Goal: Task Accomplishment & Management: Use online tool/utility

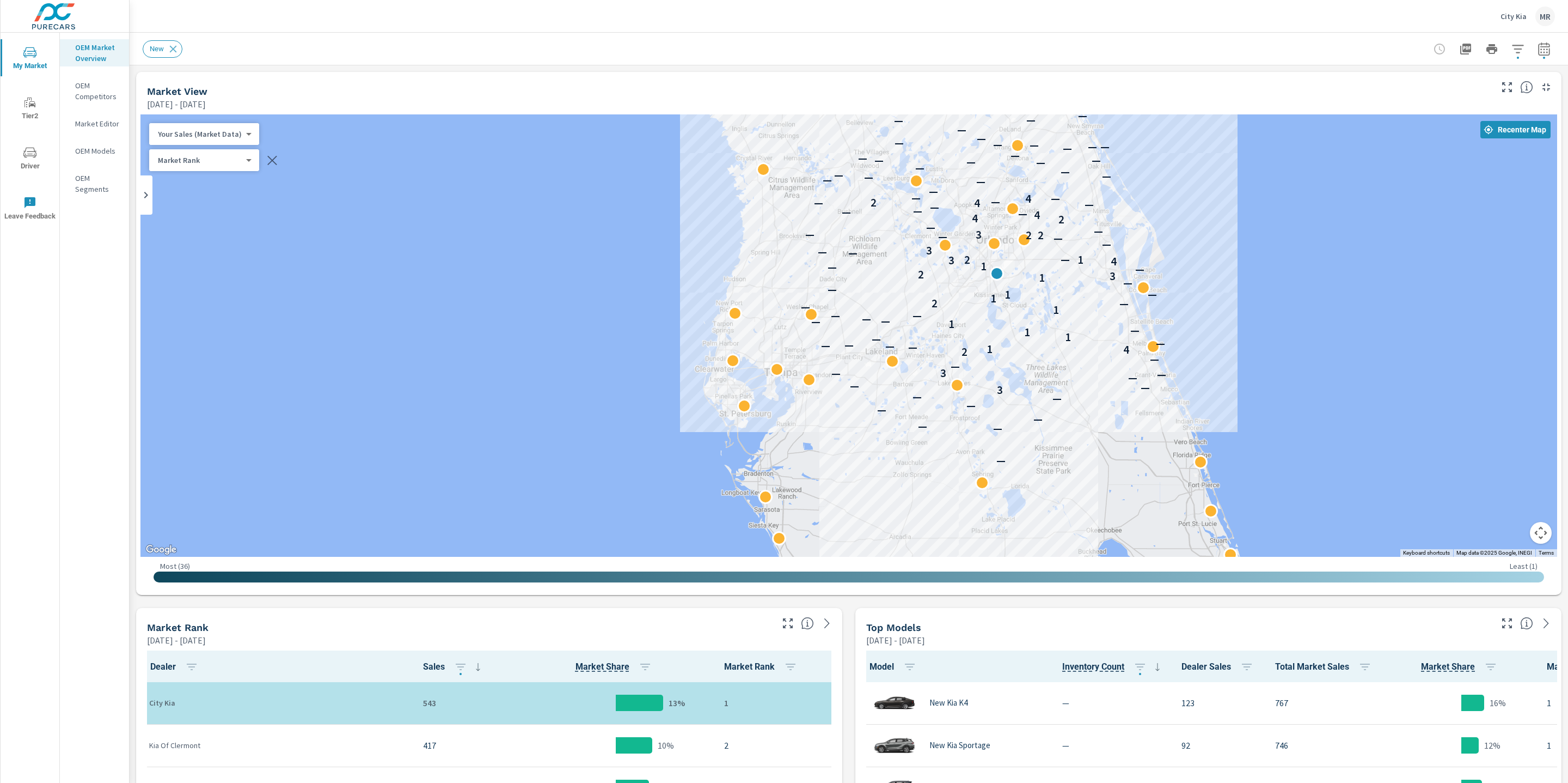
scroll to position [1, 0]
click at [1549, 48] on icon "button" at bounding box center [1544, 48] width 12 height 13
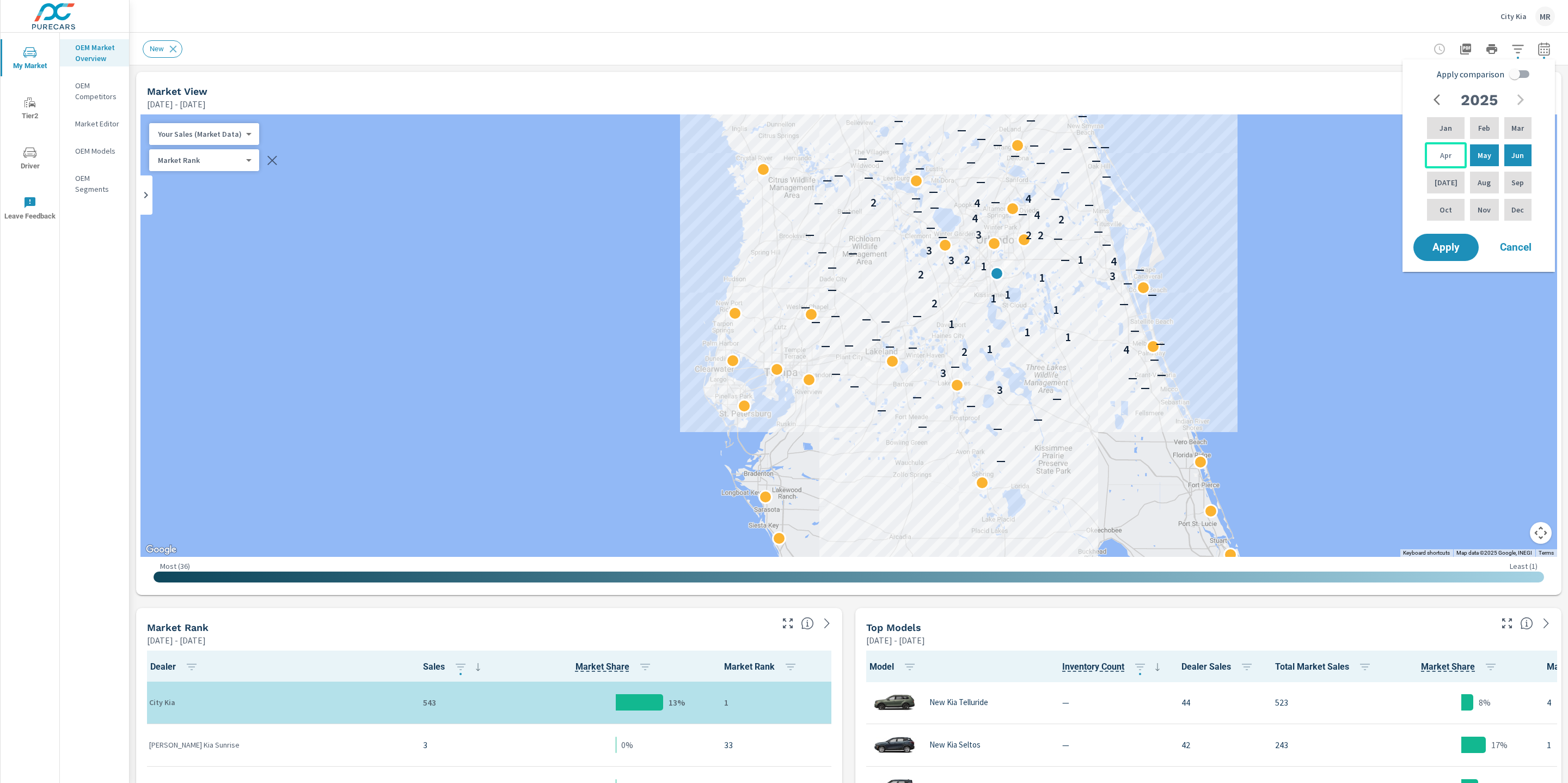
click at [1443, 161] on div "Apr" at bounding box center [1446, 155] width 42 height 26
click at [1517, 156] on p "Jun" at bounding box center [1518, 155] width 13 height 11
click at [1489, 152] on div "May" at bounding box center [1485, 155] width 33 height 26
click at [1513, 151] on p "Jun" at bounding box center [1518, 155] width 13 height 11
click at [1513, 71] on input "Apply comparison" at bounding box center [1515, 74] width 62 height 21
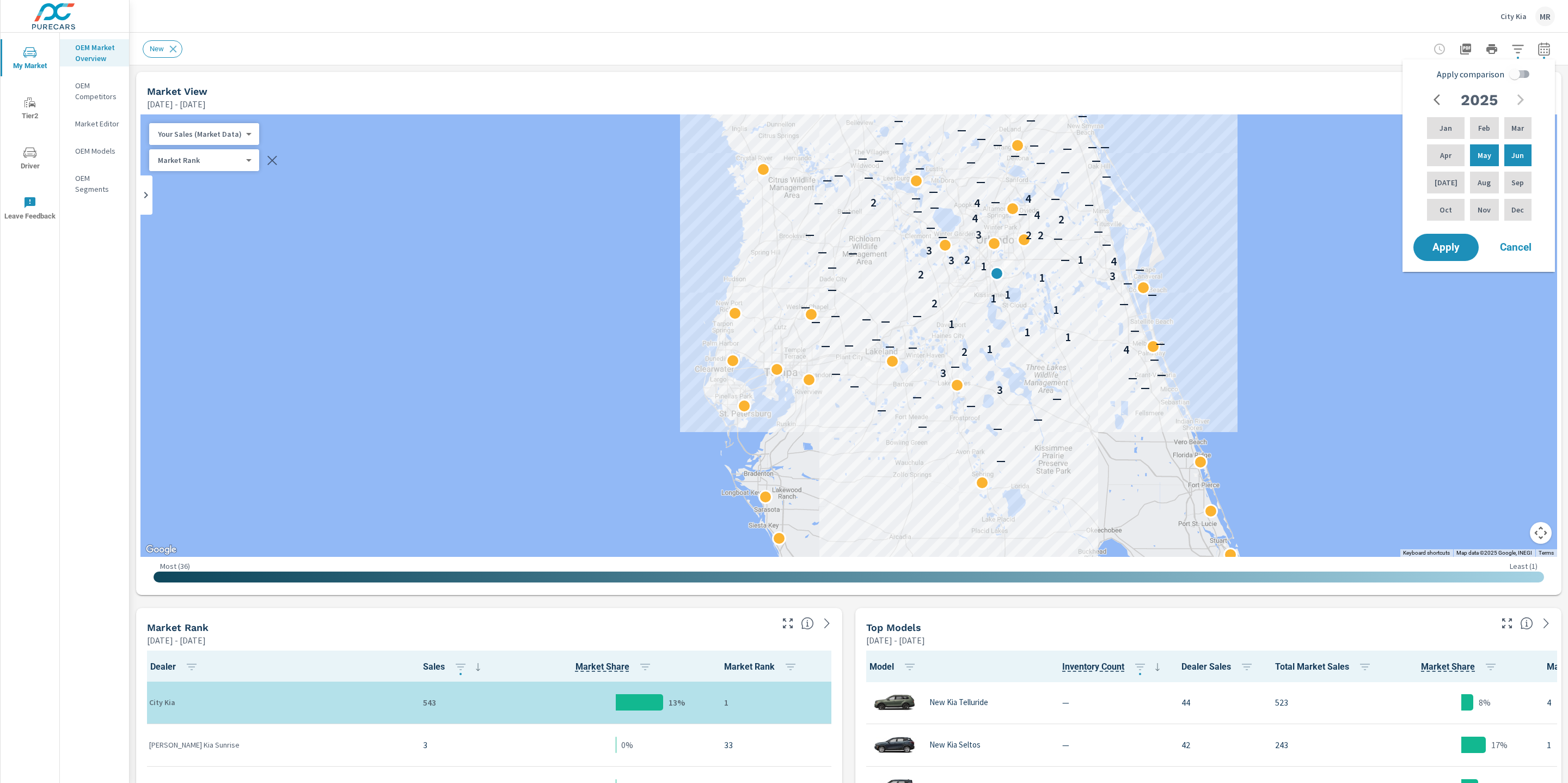
checkbox input "true"
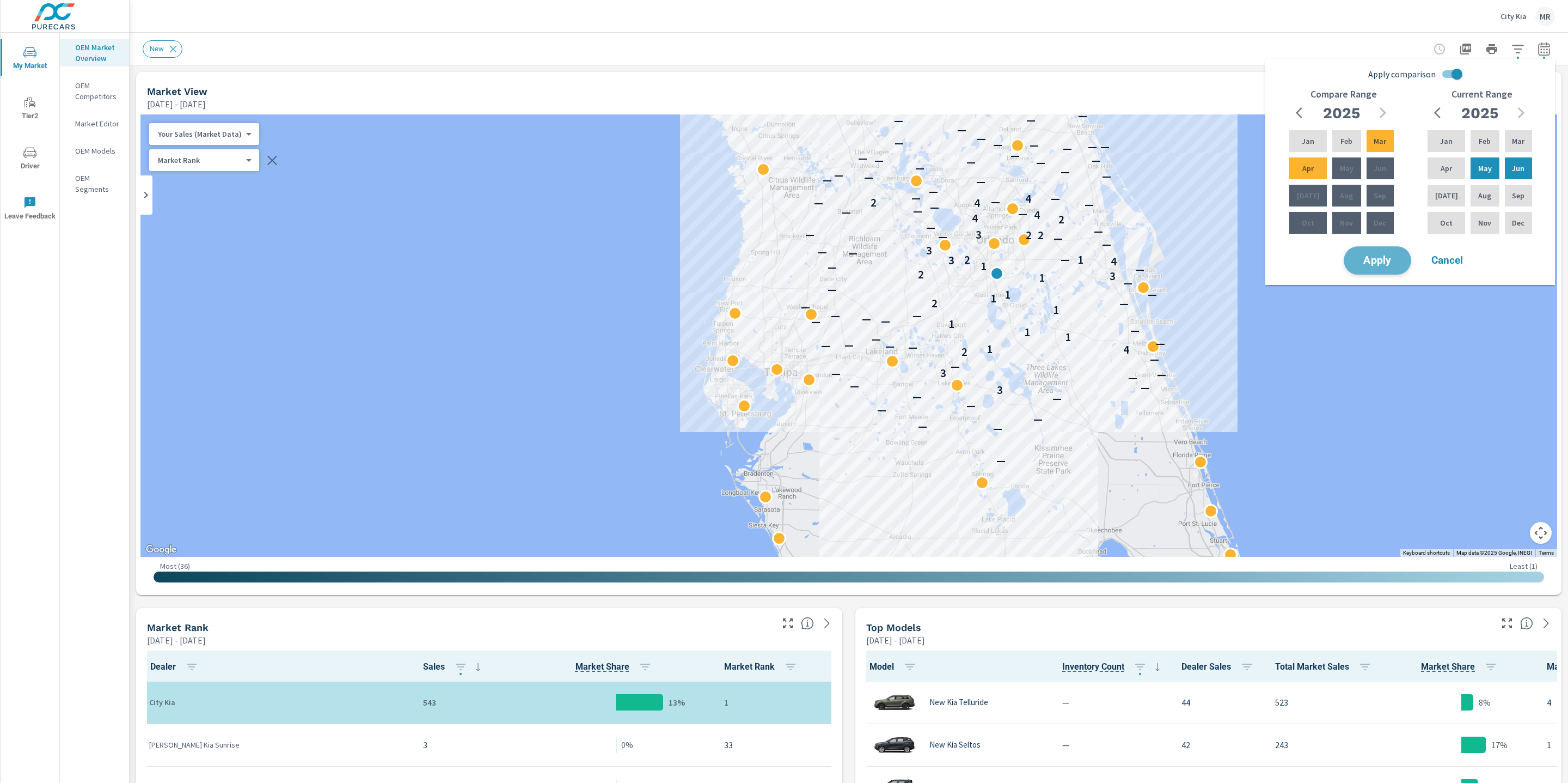
click at [1364, 257] on span "Apply" at bounding box center [1377, 260] width 45 height 10
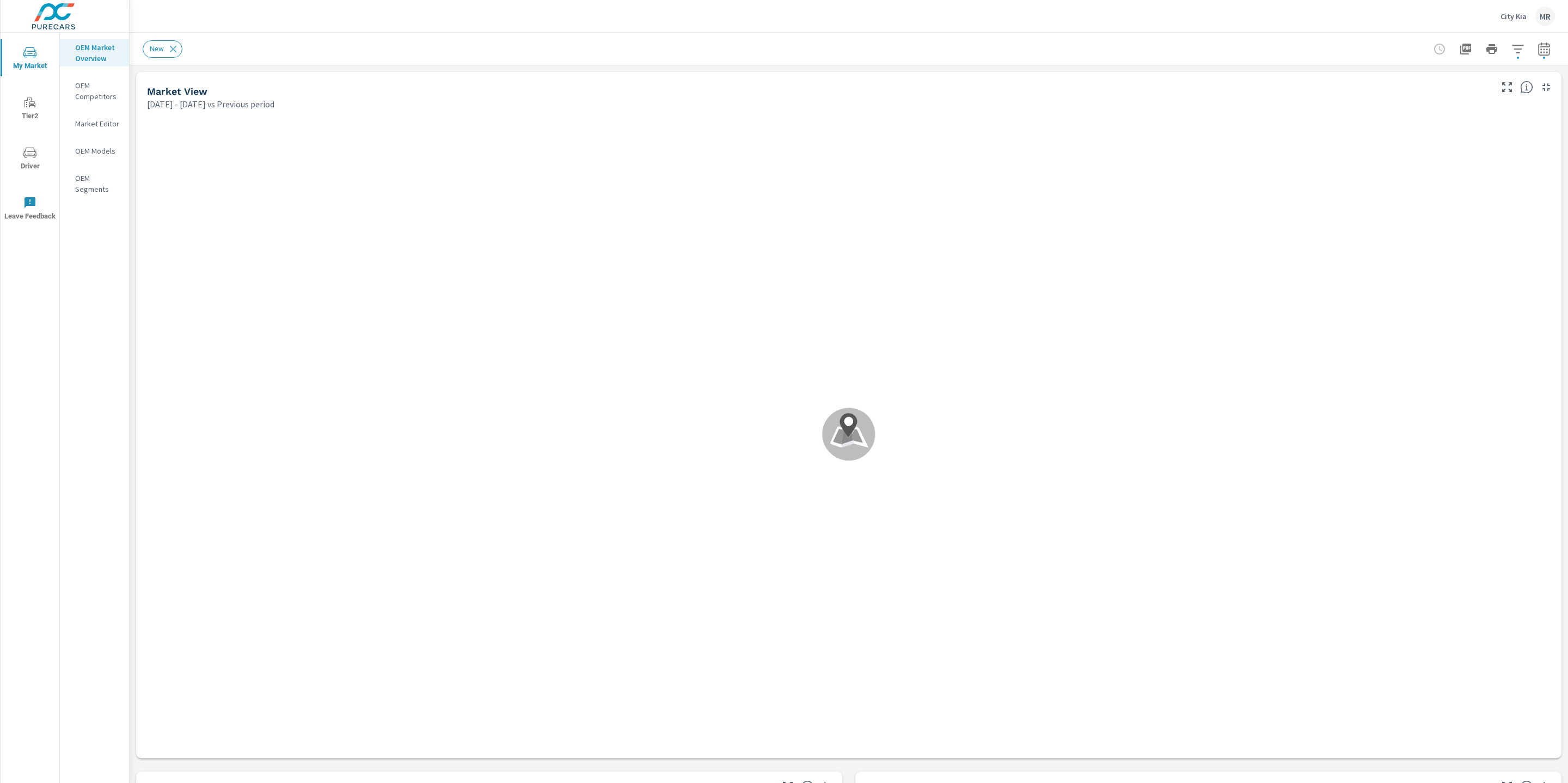
scroll to position [128, 0]
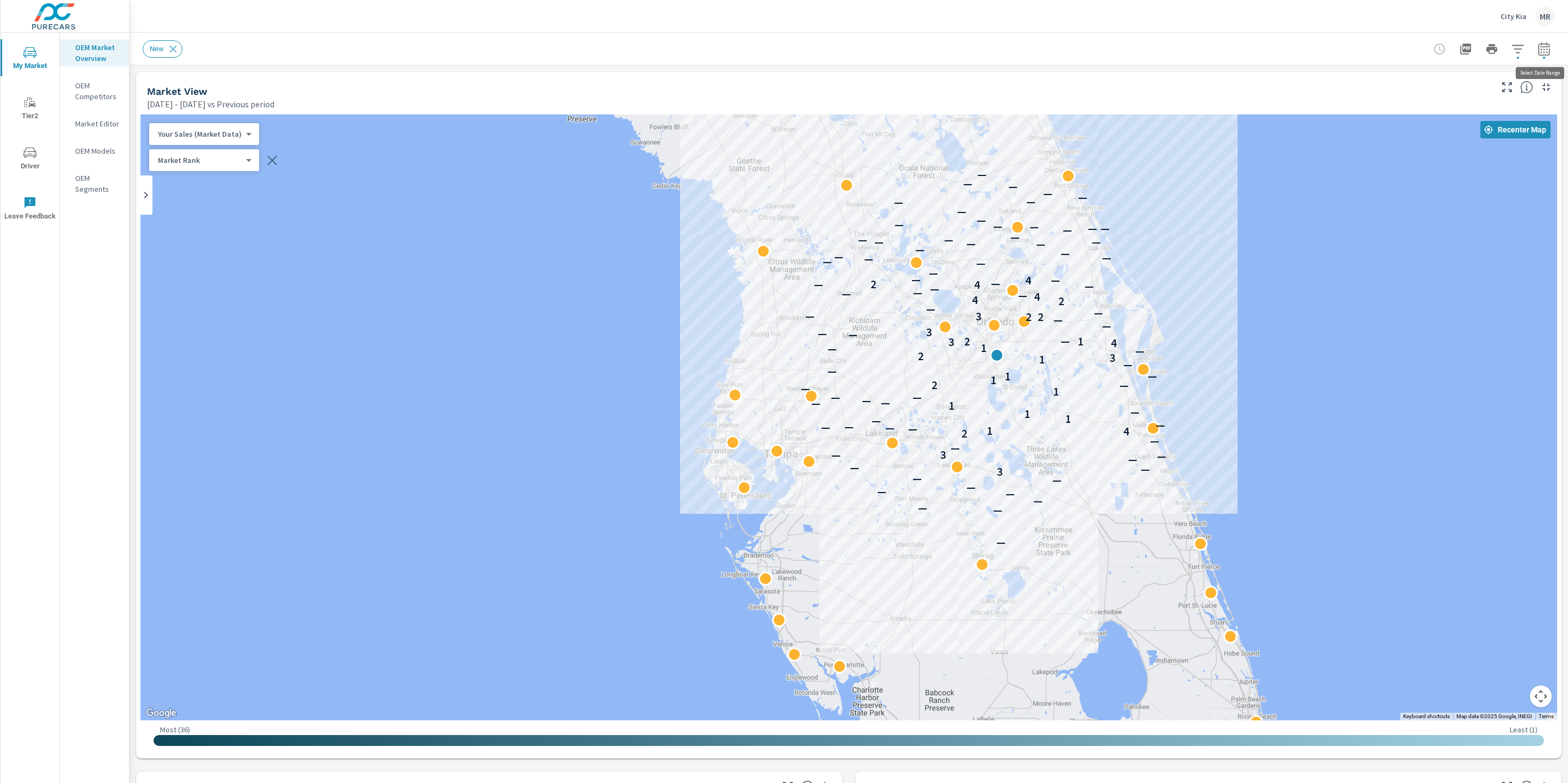
click at [1544, 49] on icon "button" at bounding box center [1544, 50] width 7 height 5
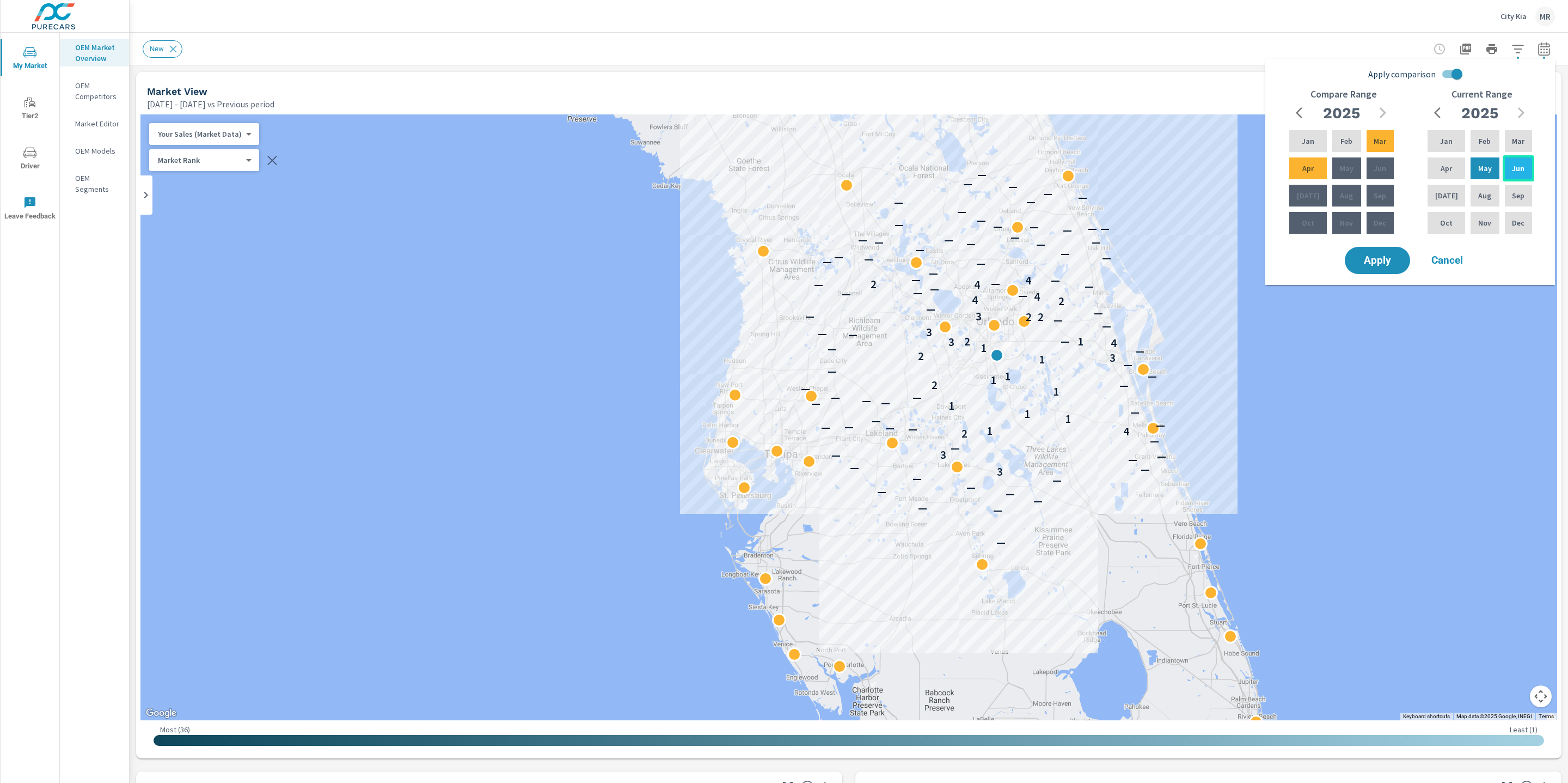
click at [1512, 167] on p "Jun" at bounding box center [1519, 169] width 13 height 11
click at [1383, 259] on span "Apply" at bounding box center [1377, 260] width 45 height 10
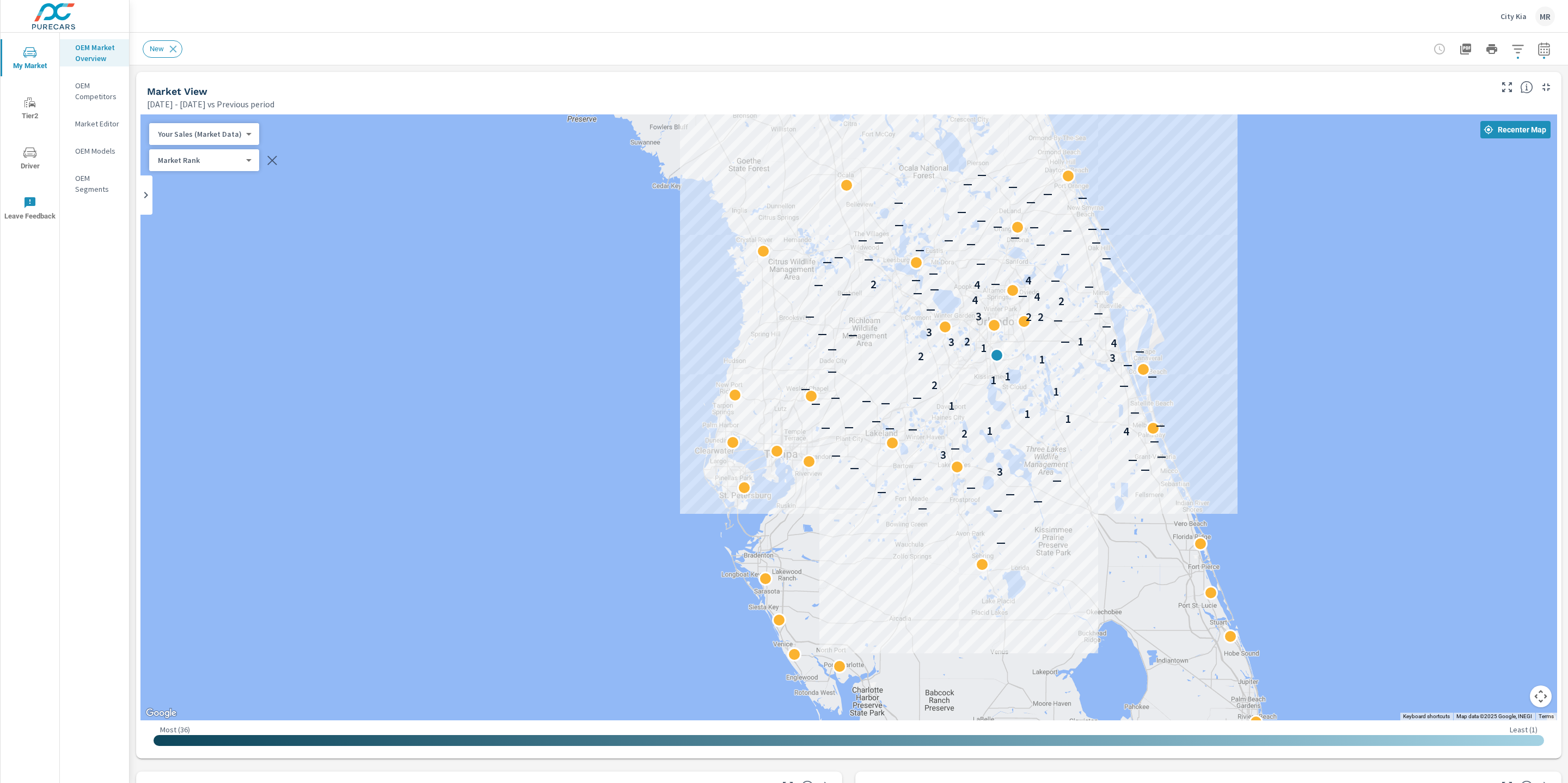
click at [1542, 49] on icon "button" at bounding box center [1544, 50] width 7 height 5
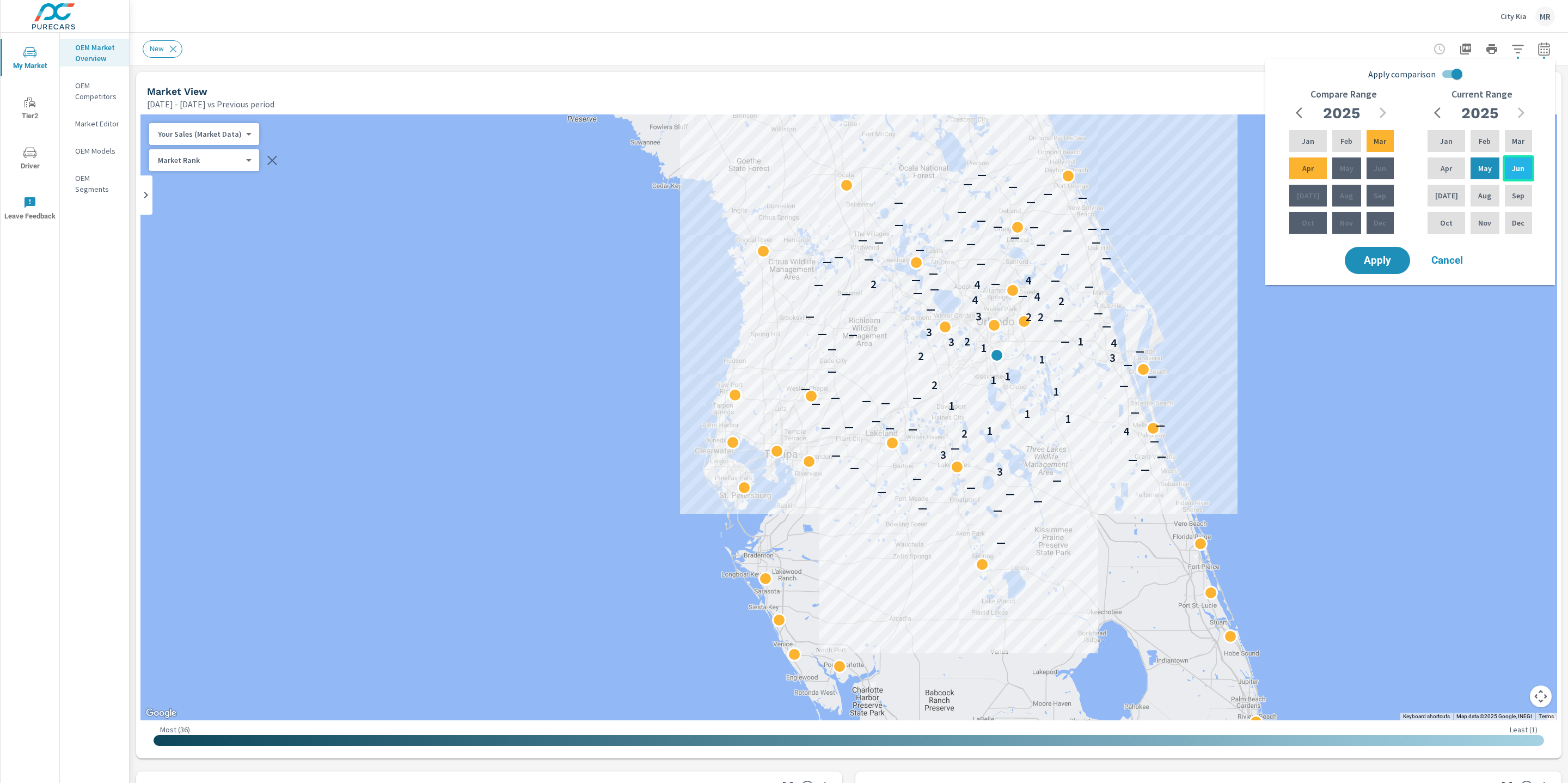
click at [1513, 163] on p "Jun" at bounding box center [1519, 169] width 13 height 11
click at [1453, 68] on input "Apply comparison" at bounding box center [1458, 74] width 62 height 21
checkbox input "false"
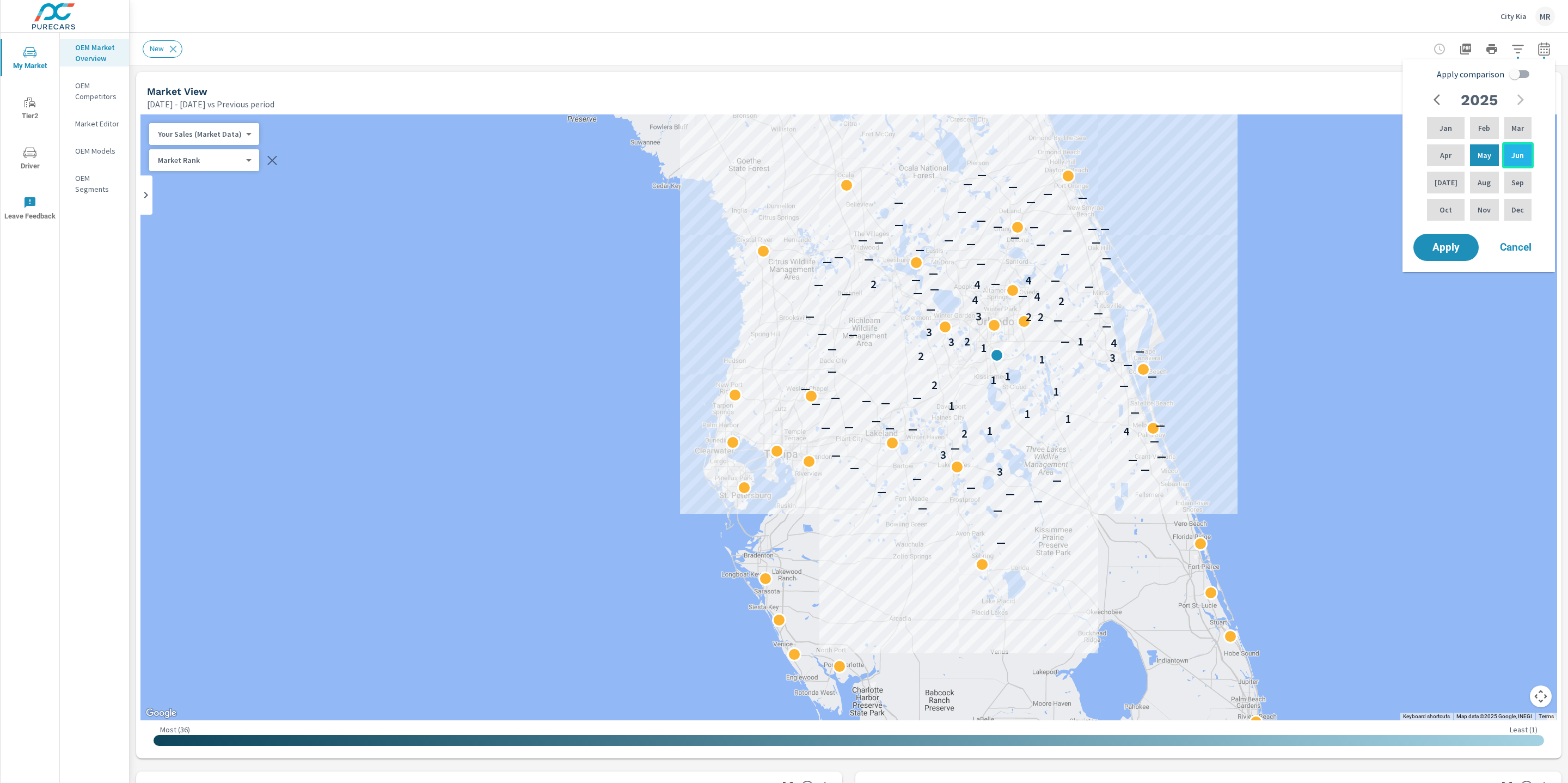
click at [1502, 162] on div "Jun" at bounding box center [1518, 155] width 32 height 26
click at [1448, 249] on span "Apply" at bounding box center [1446, 247] width 45 height 10
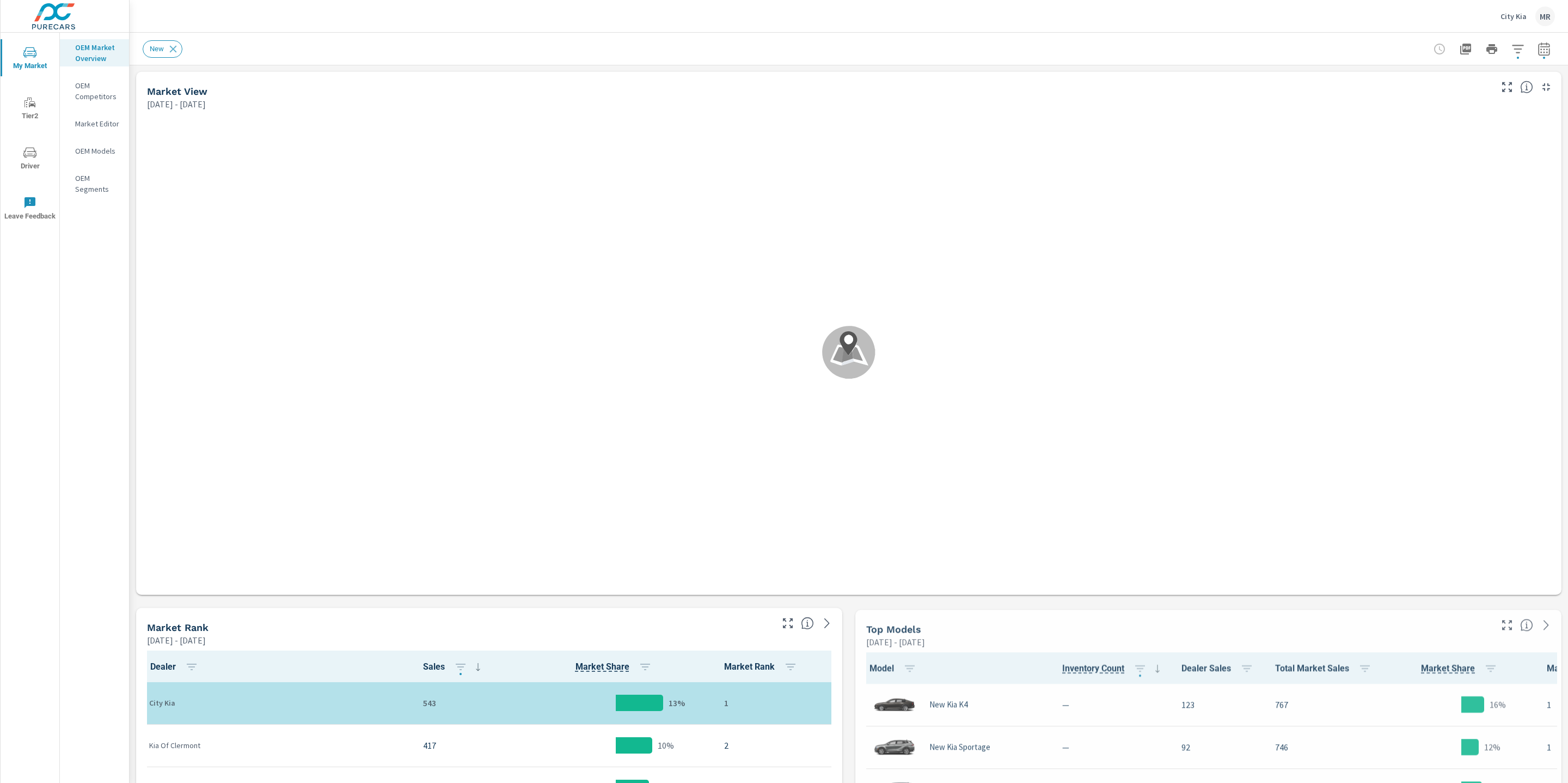
scroll to position [1, 0]
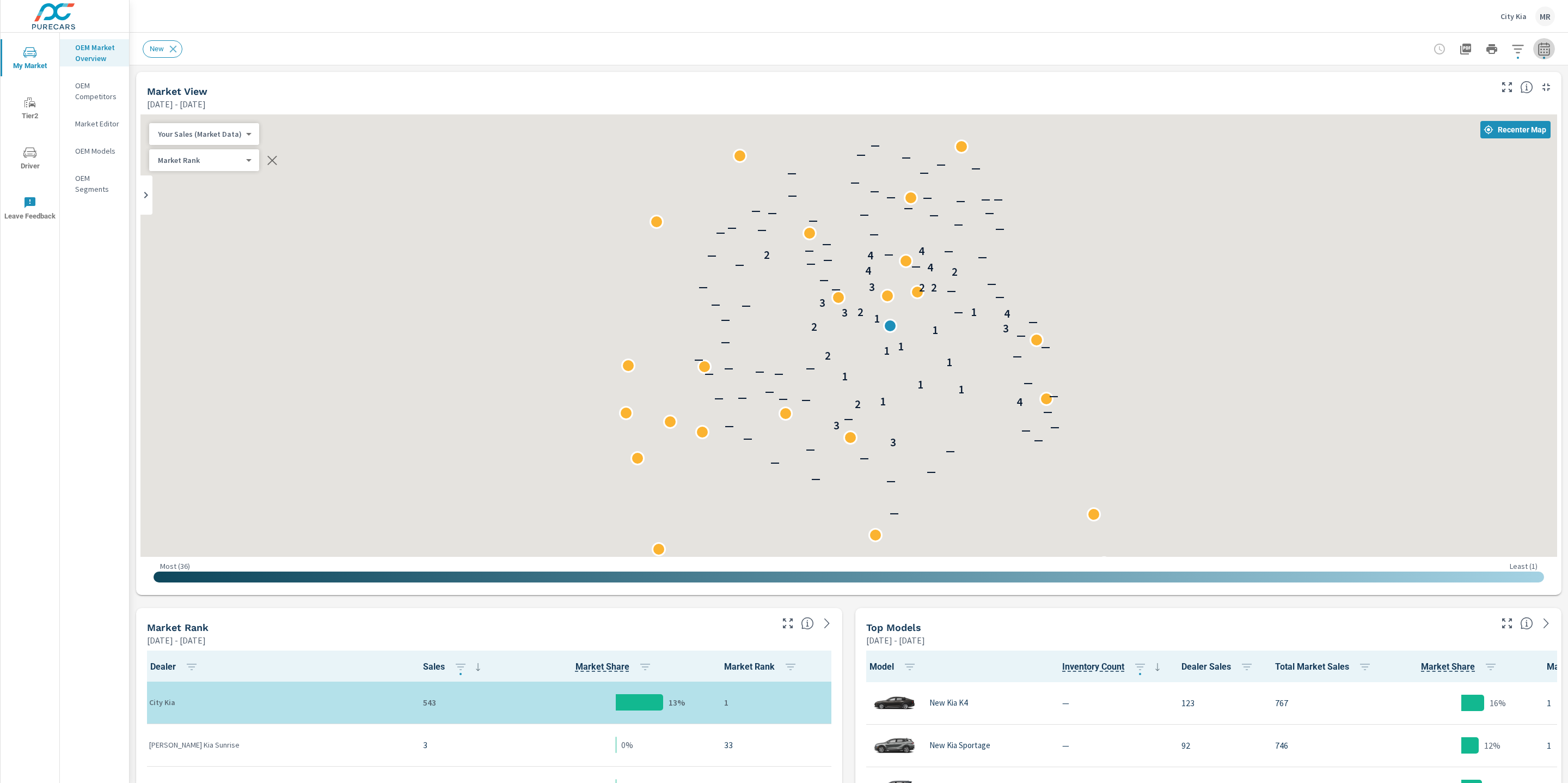
click at [1547, 52] on icon "button" at bounding box center [1544, 49] width 13 height 13
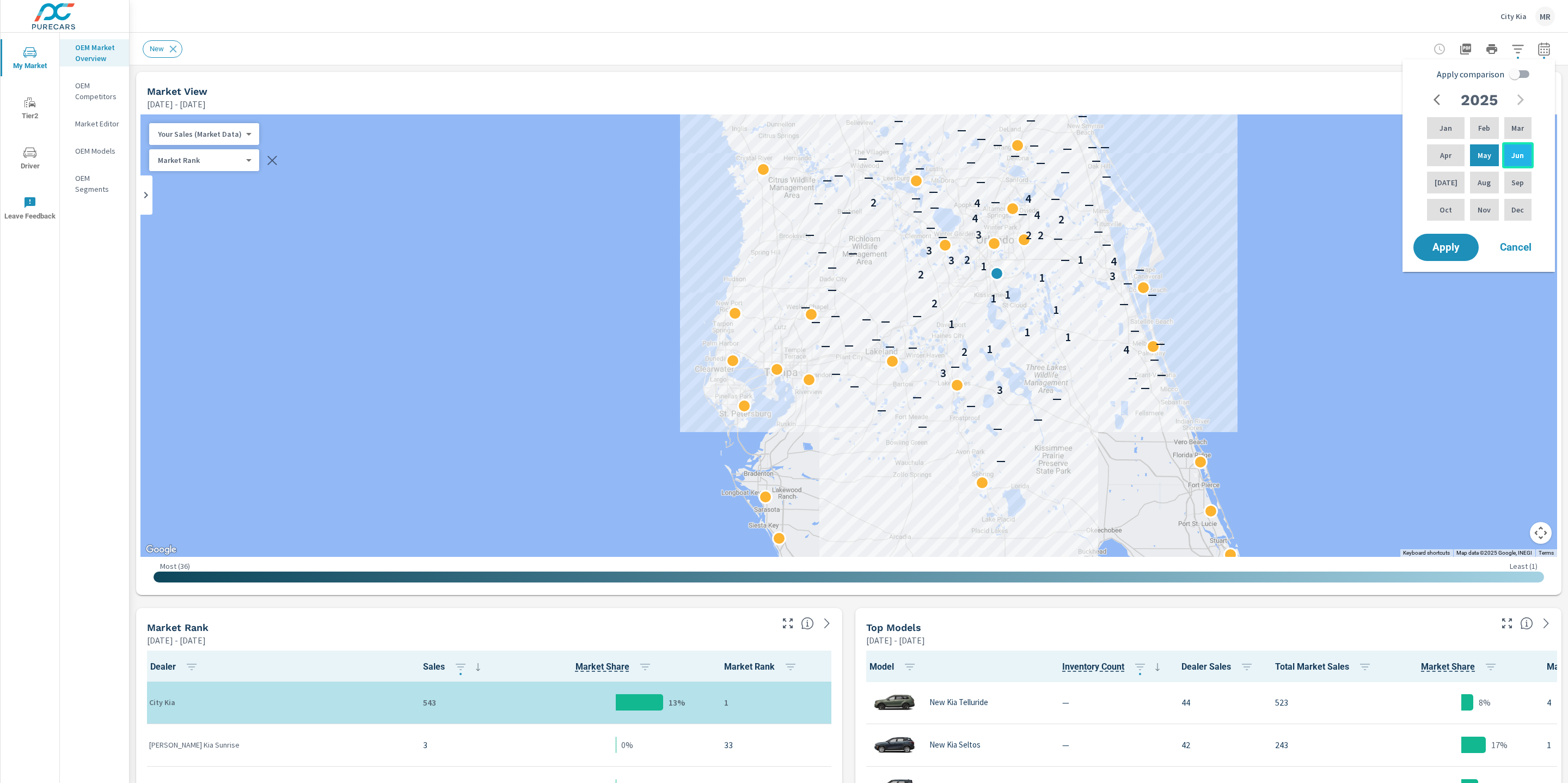
click at [1523, 153] on div "Jun" at bounding box center [1518, 155] width 32 height 26
click at [1527, 153] on div "Jun" at bounding box center [1518, 155] width 32 height 26
click at [1517, 153] on p "Jun" at bounding box center [1518, 155] width 13 height 11
click at [1445, 153] on p "Apr" at bounding box center [1446, 155] width 12 height 11
click at [1487, 153] on div "May" at bounding box center [1485, 155] width 33 height 26
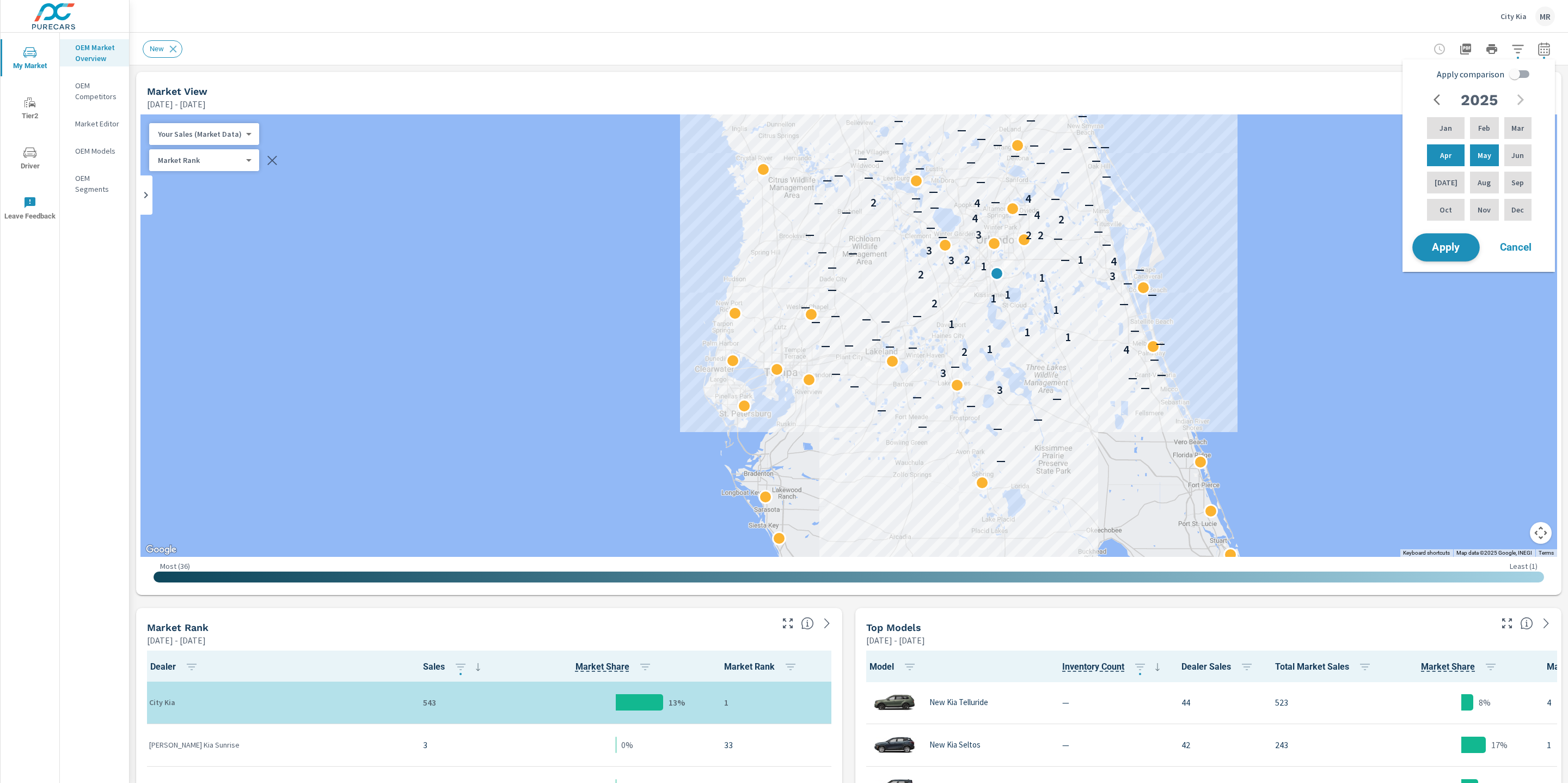
click at [1445, 244] on span "Apply" at bounding box center [1446, 247] width 45 height 10
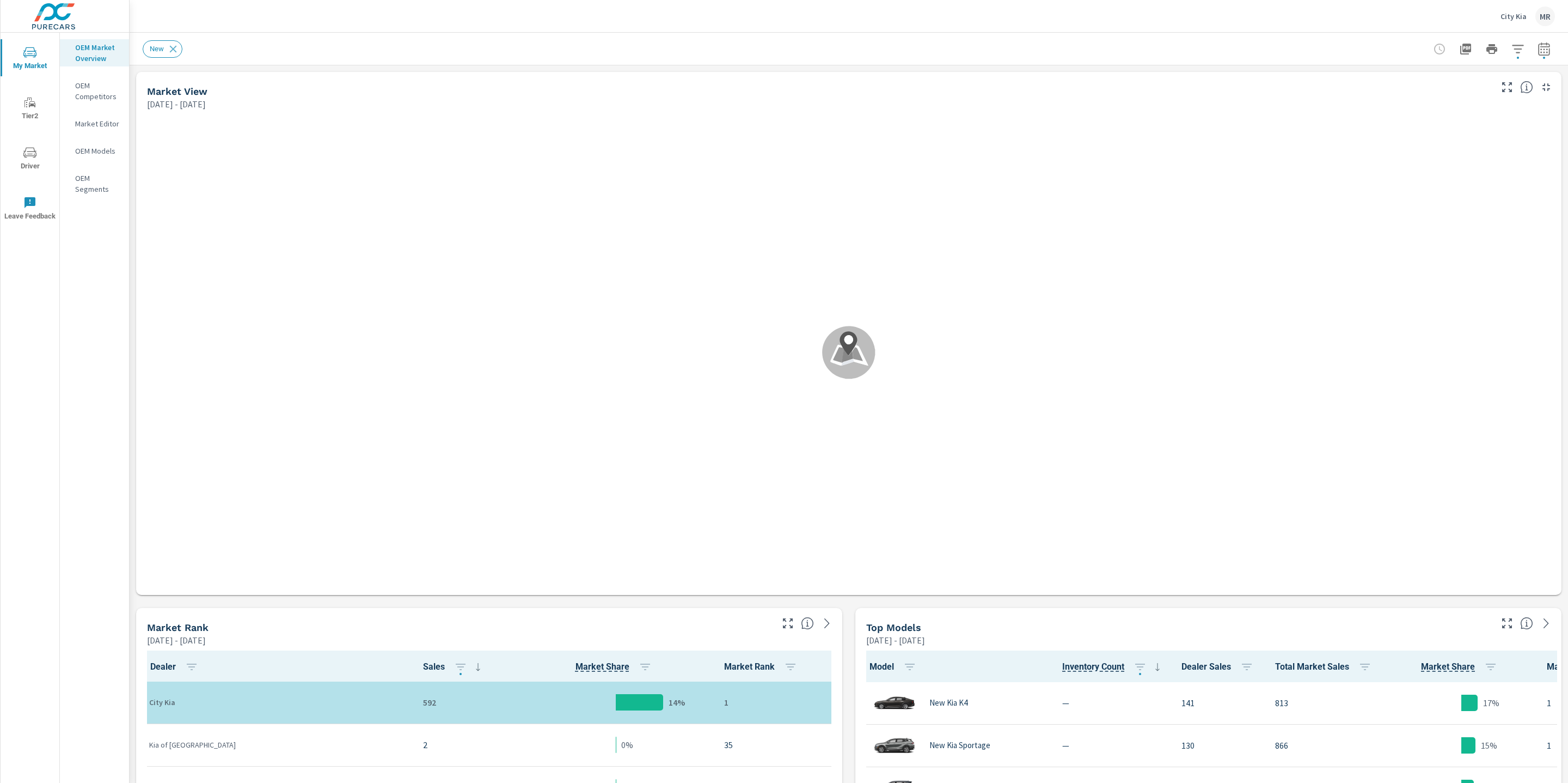
scroll to position [128, 0]
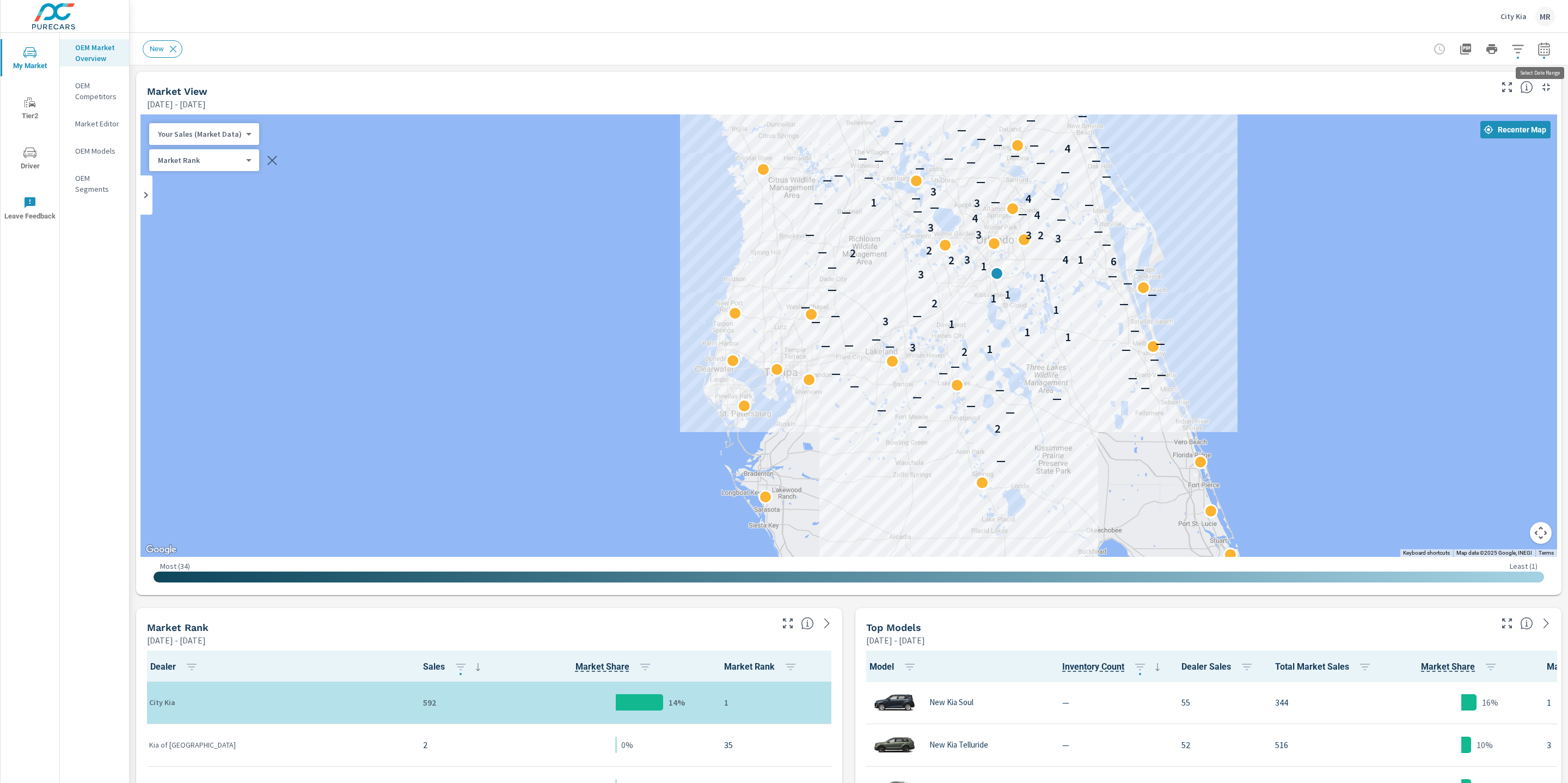
click at [1543, 47] on icon "button" at bounding box center [1544, 49] width 13 height 13
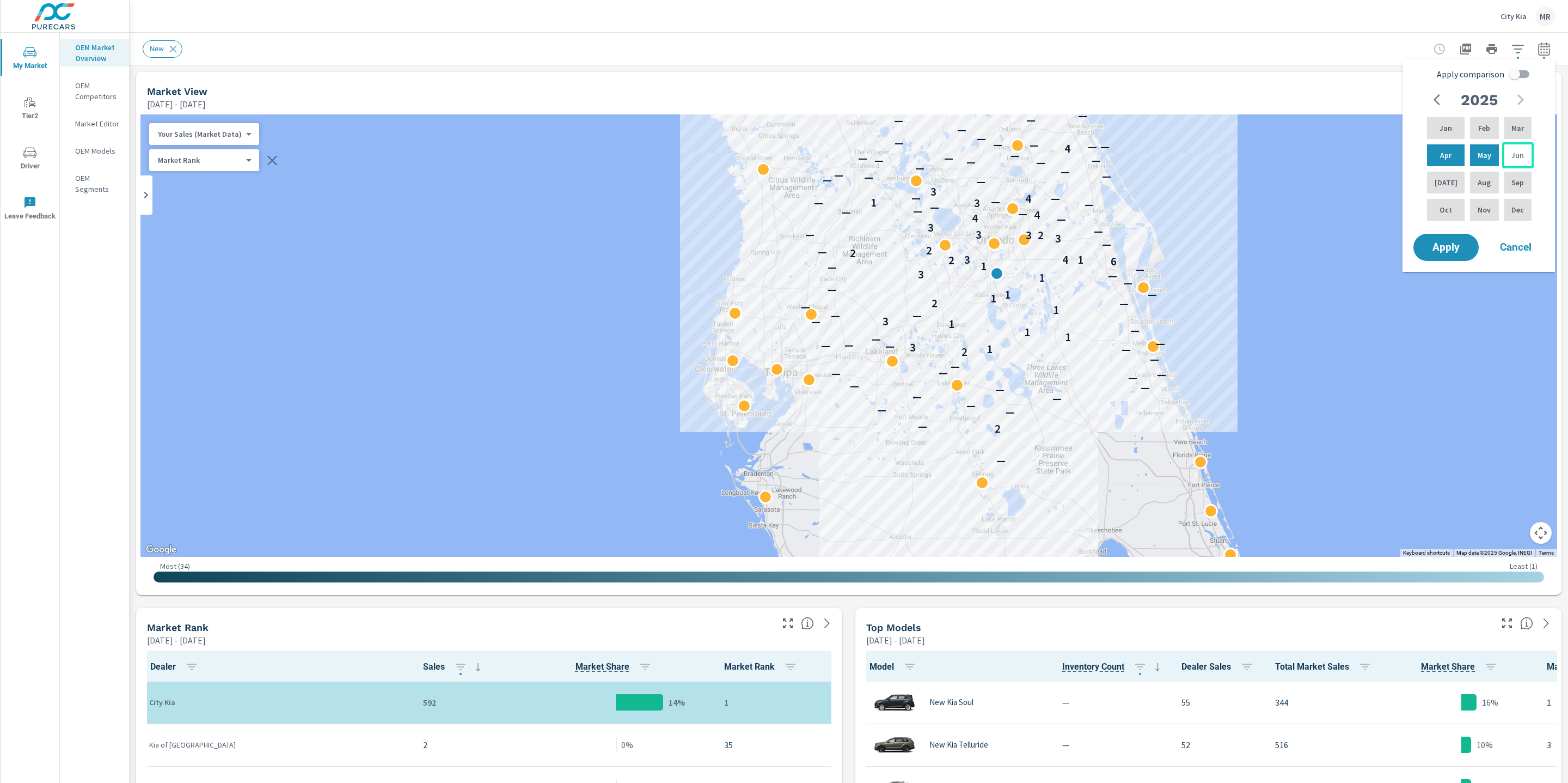
click at [1527, 151] on div "Jun" at bounding box center [1518, 155] width 32 height 26
click at [1448, 156] on div "Apr" at bounding box center [1446, 155] width 42 height 26
click at [1451, 256] on button "Apply" at bounding box center [1447, 247] width 67 height 28
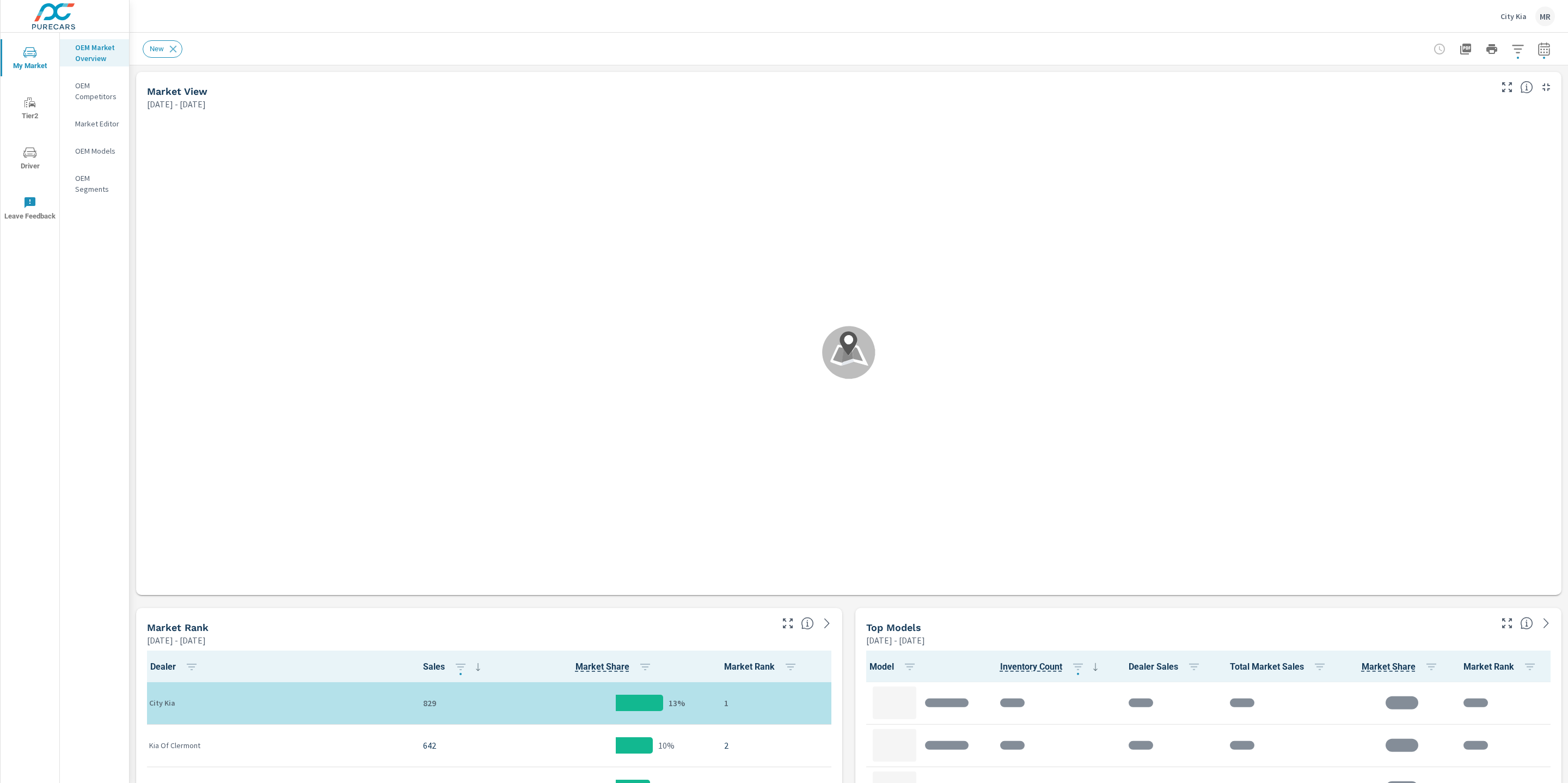
scroll to position [1403, 0]
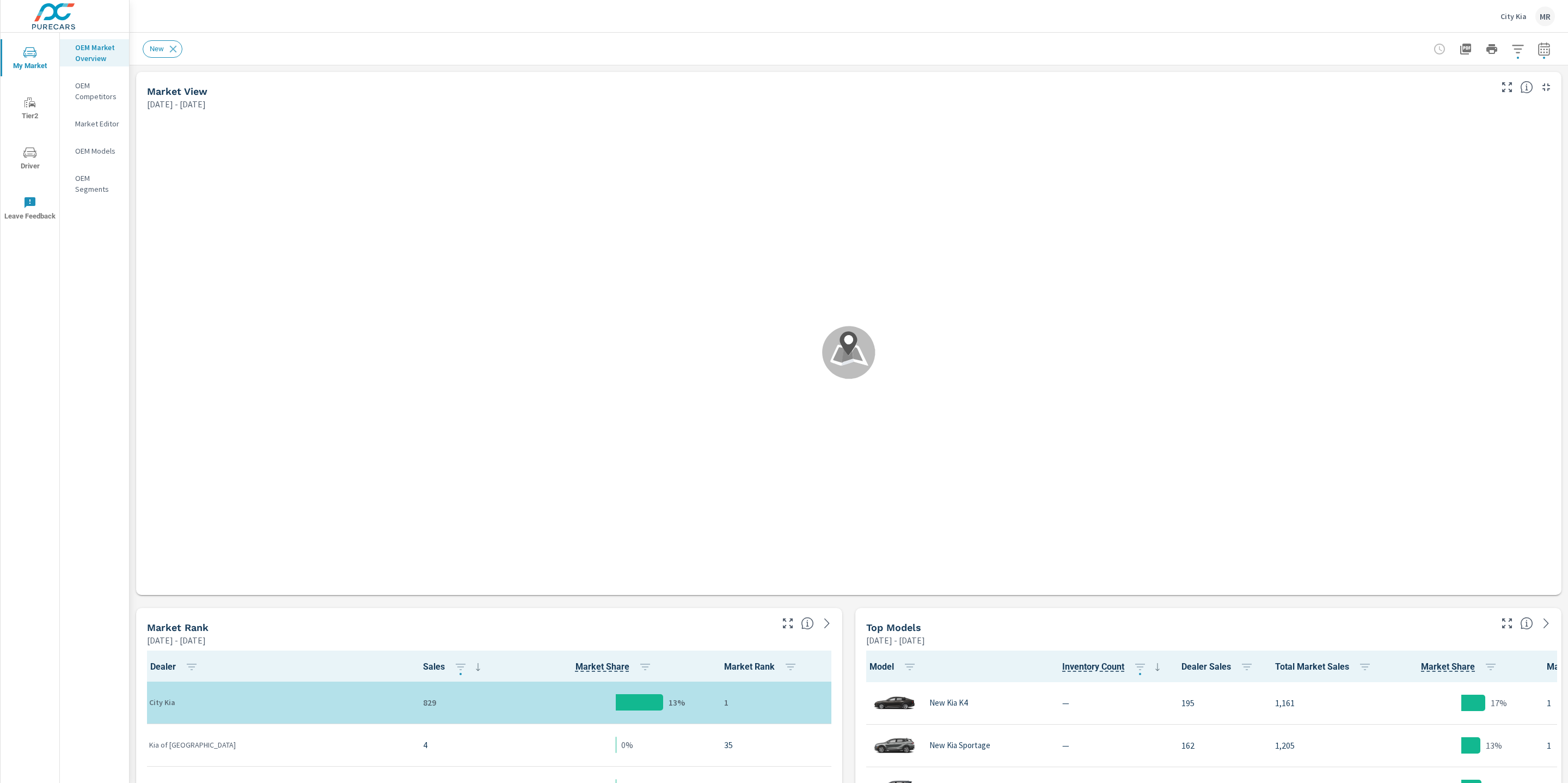
scroll to position [1, 0]
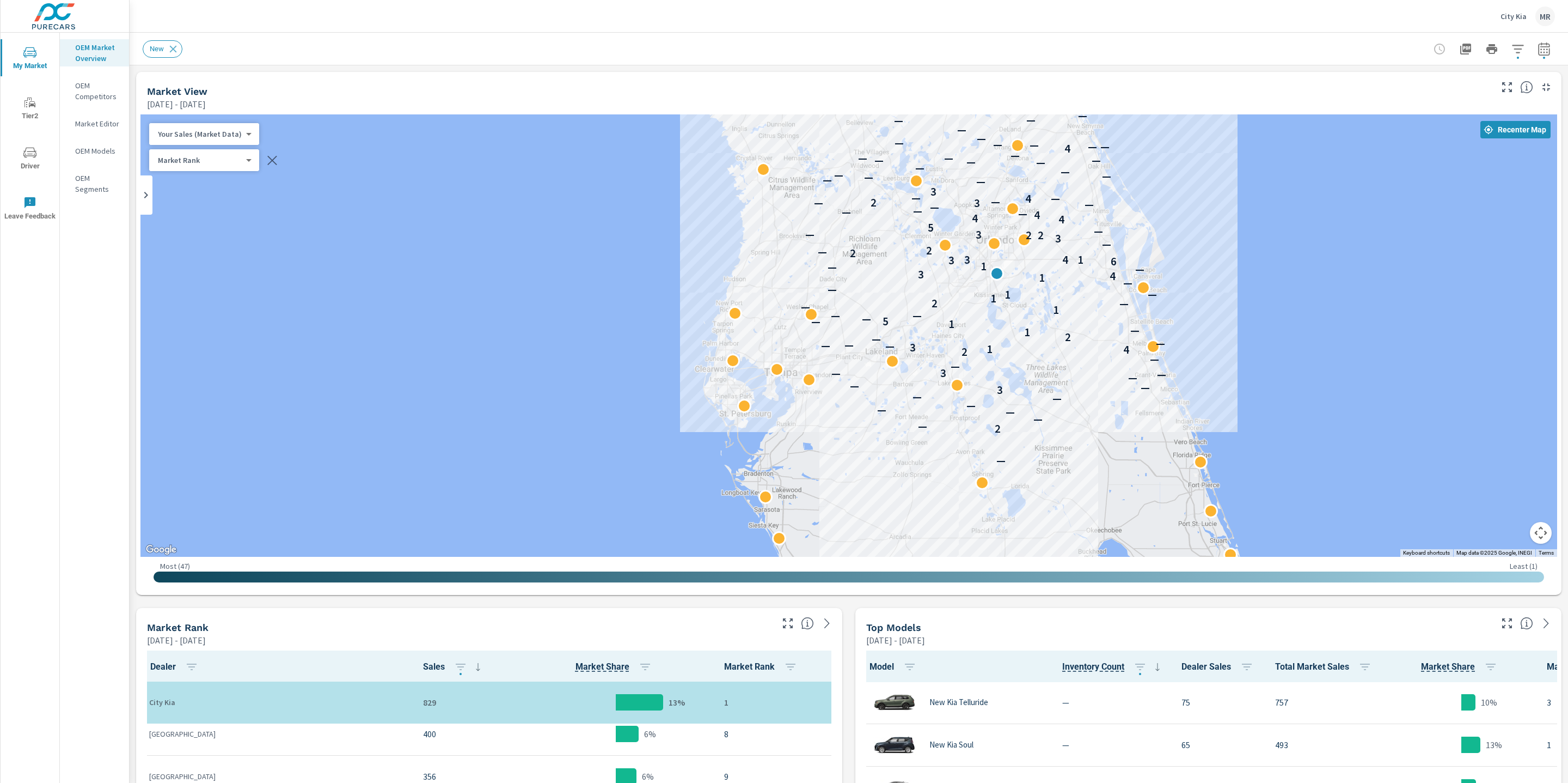
scroll to position [252, 0]
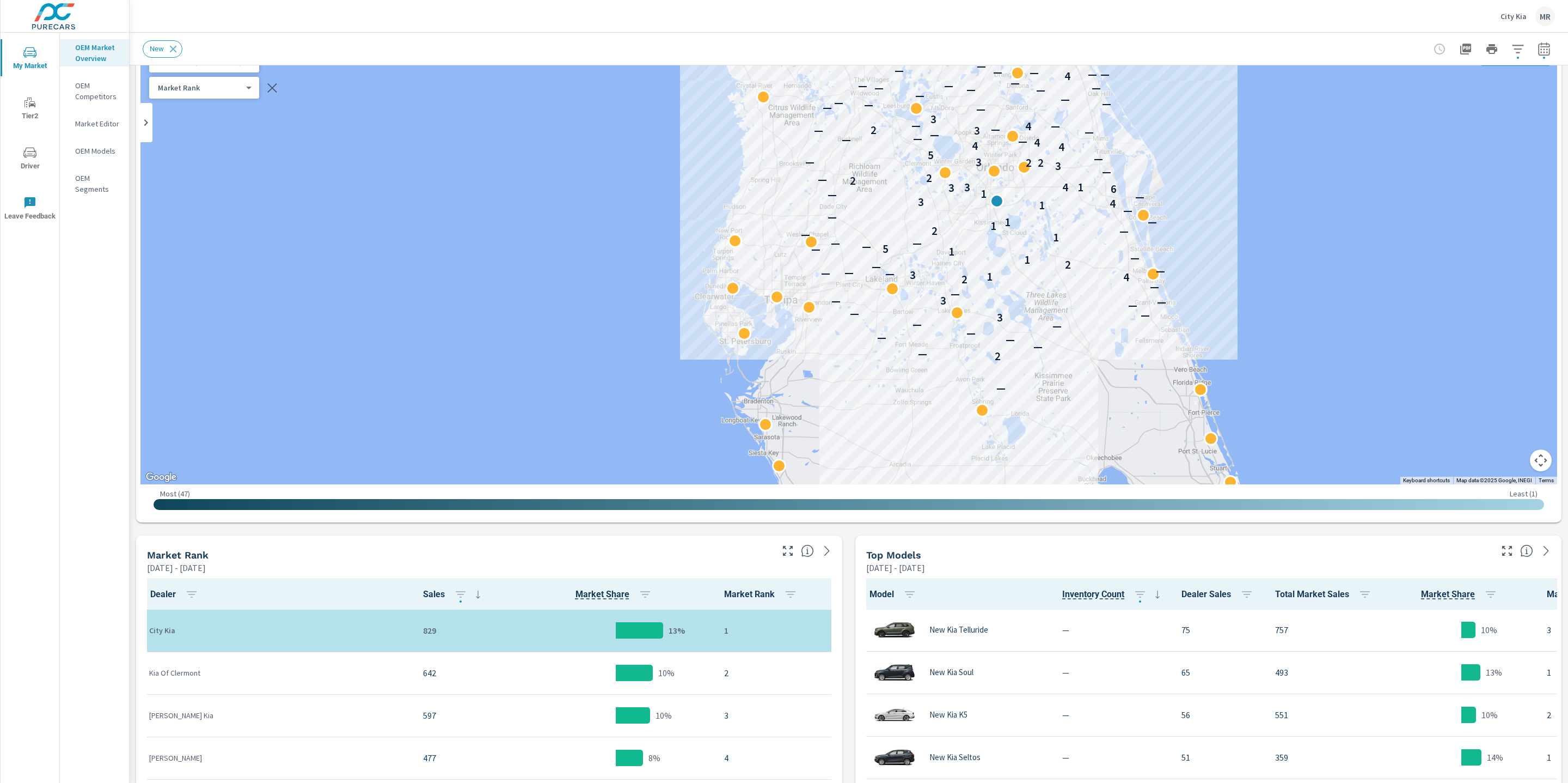
scroll to position [71, 0]
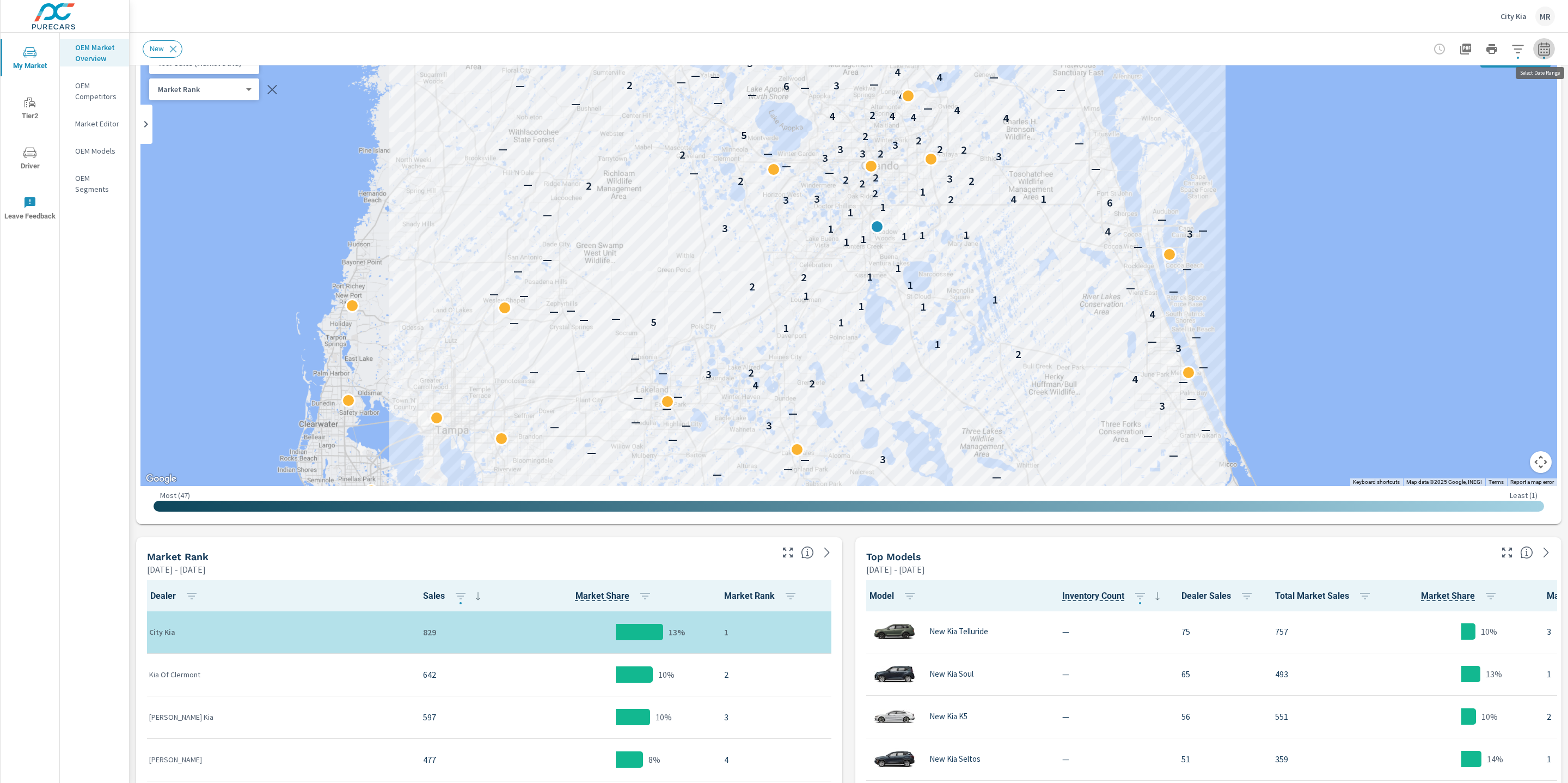
click at [1552, 47] on button "button" at bounding box center [1544, 49] width 22 height 22
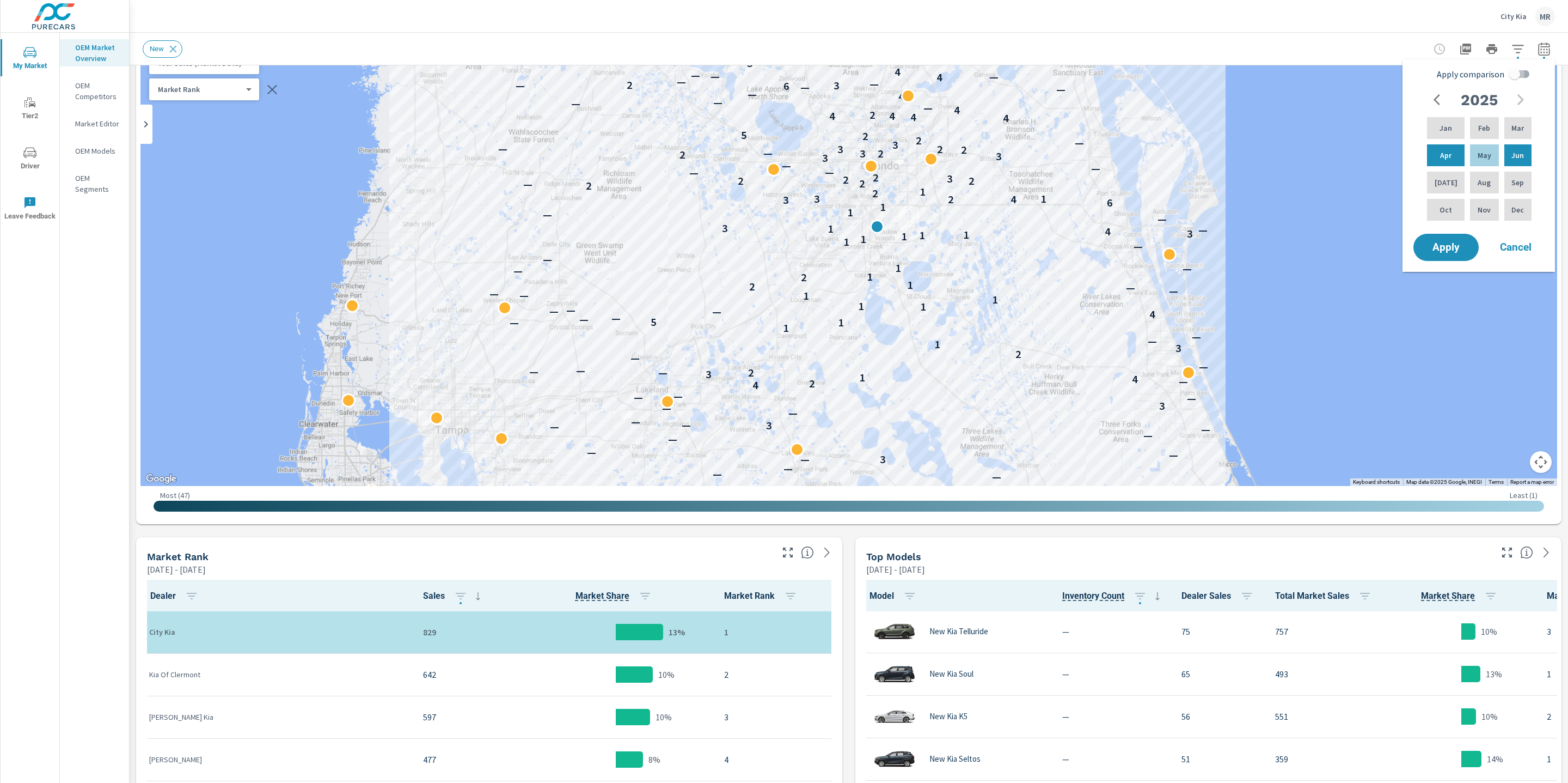
click at [1512, 75] on input "Apply comparison" at bounding box center [1515, 74] width 62 height 21
checkbox input "true"
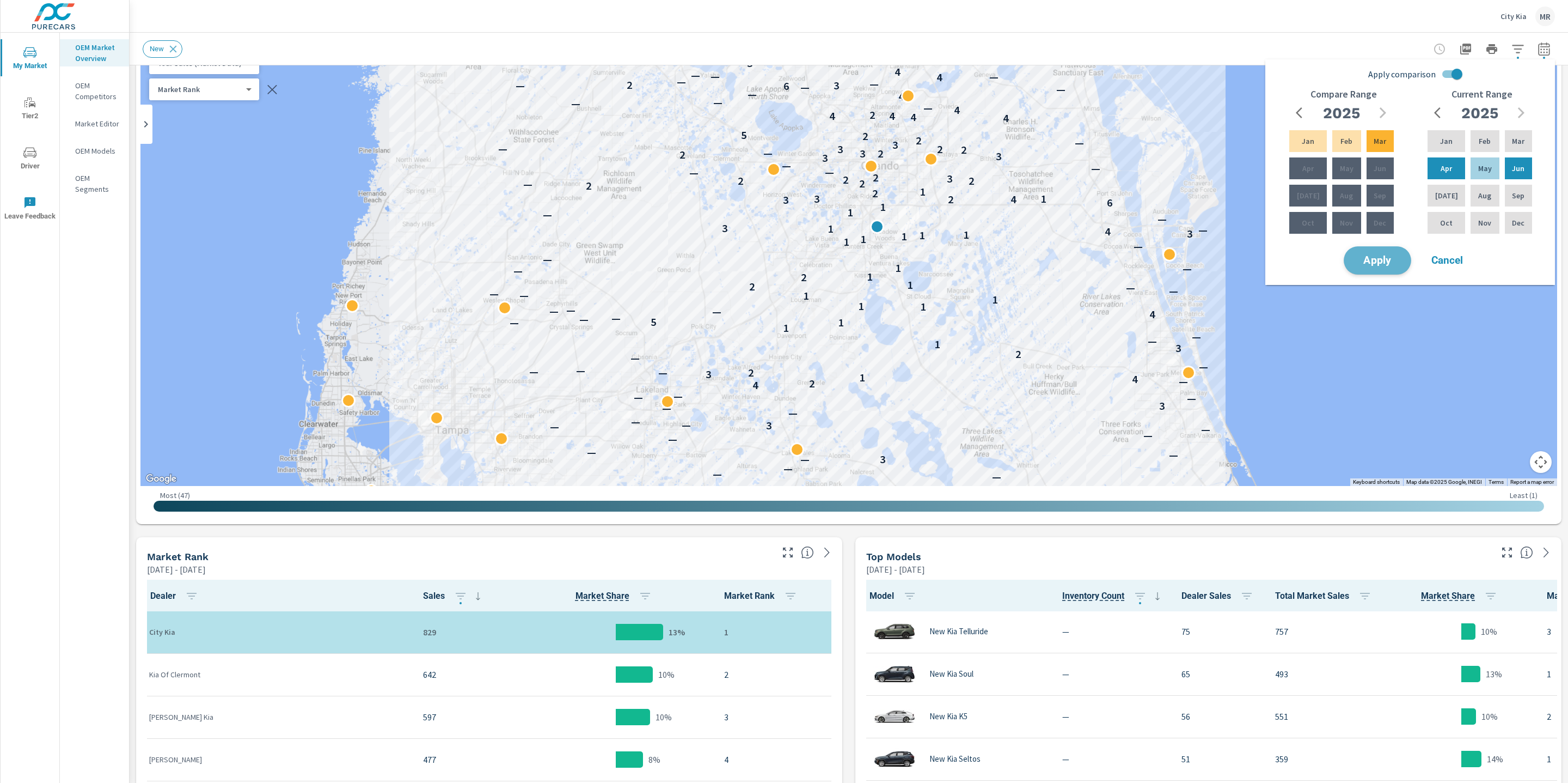
click at [1376, 266] on button "Apply" at bounding box center [1377, 260] width 67 height 28
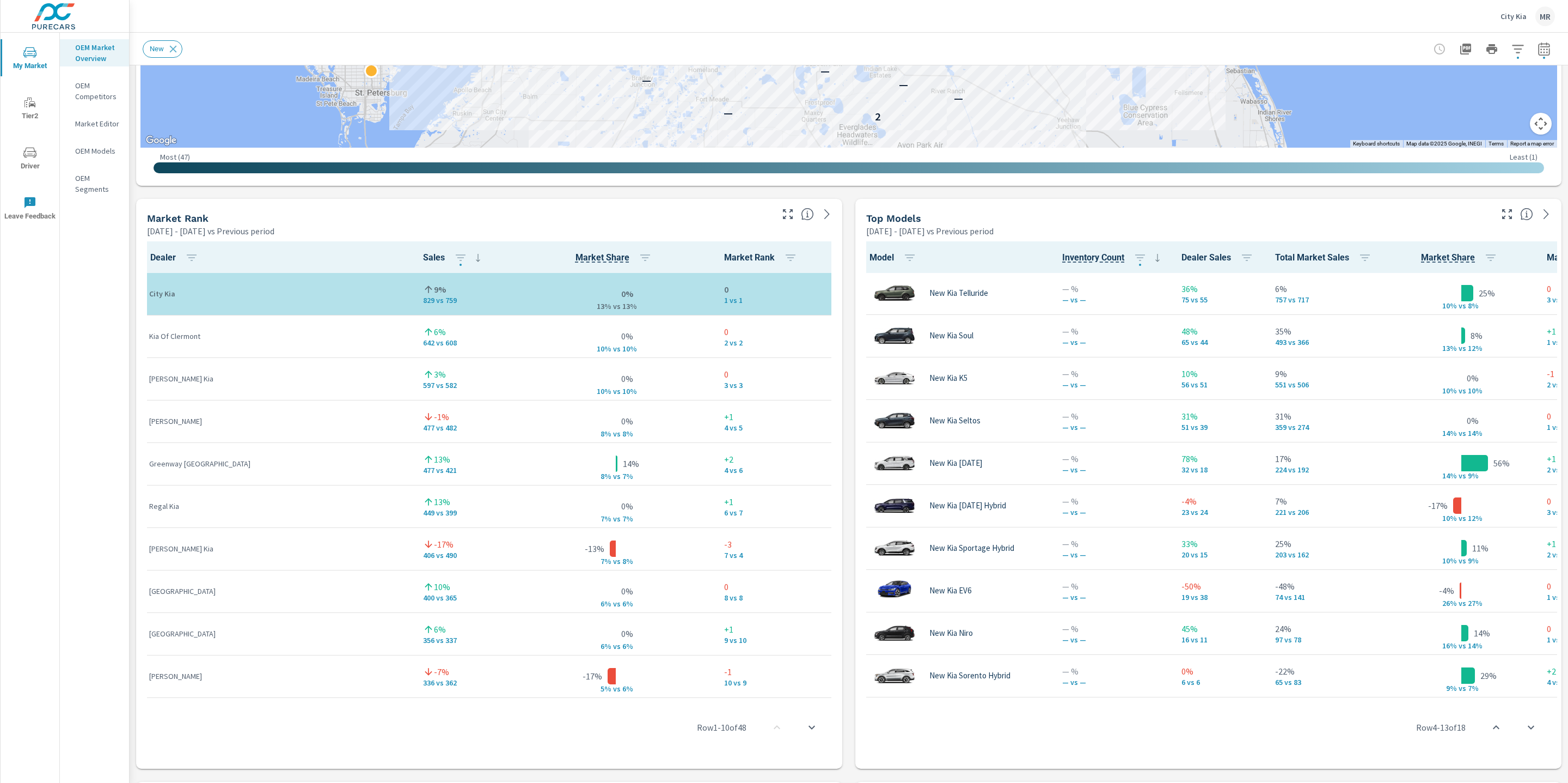
scroll to position [572, 0]
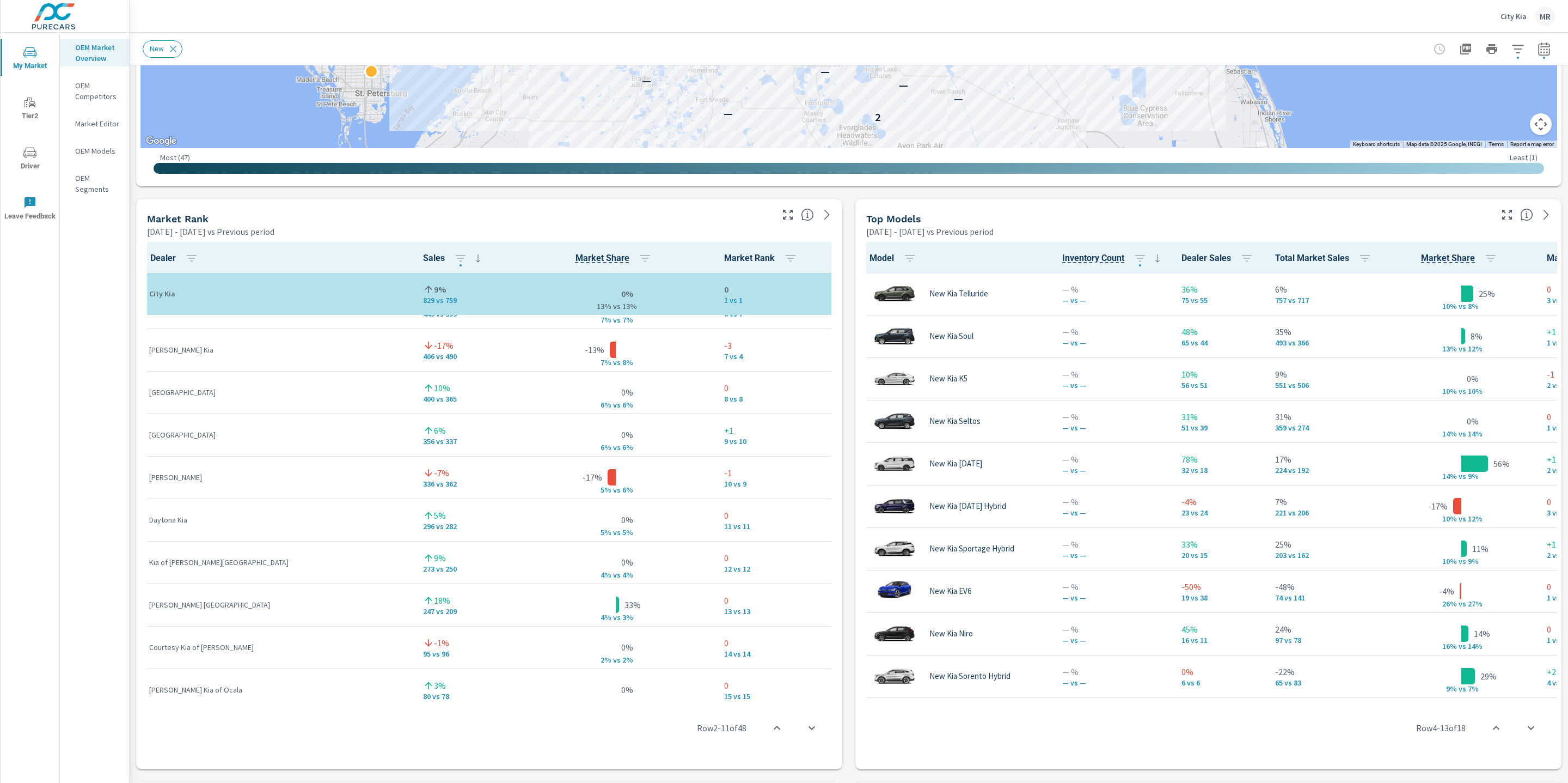
scroll to position [204, 0]
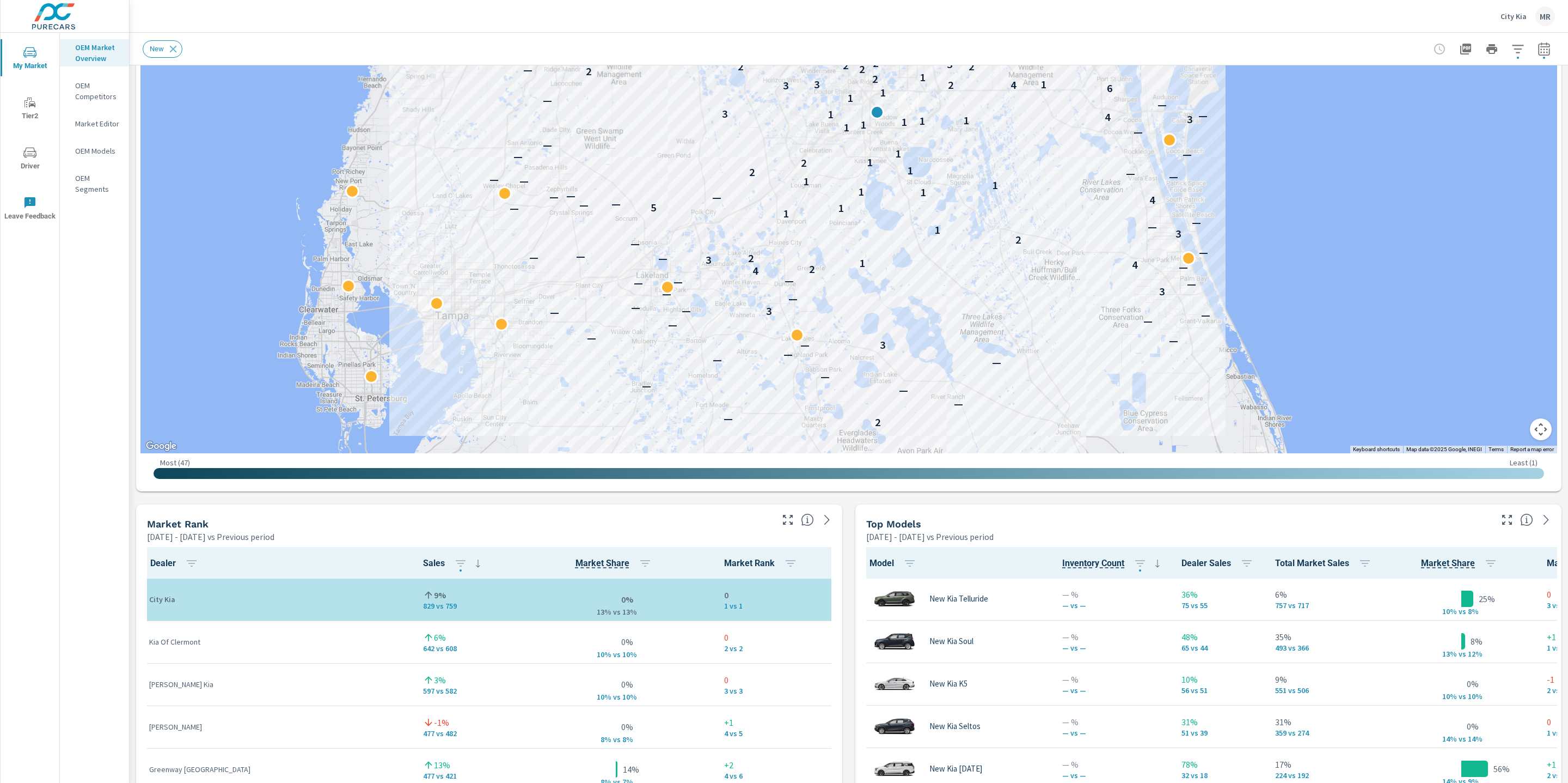
scroll to position [257, 0]
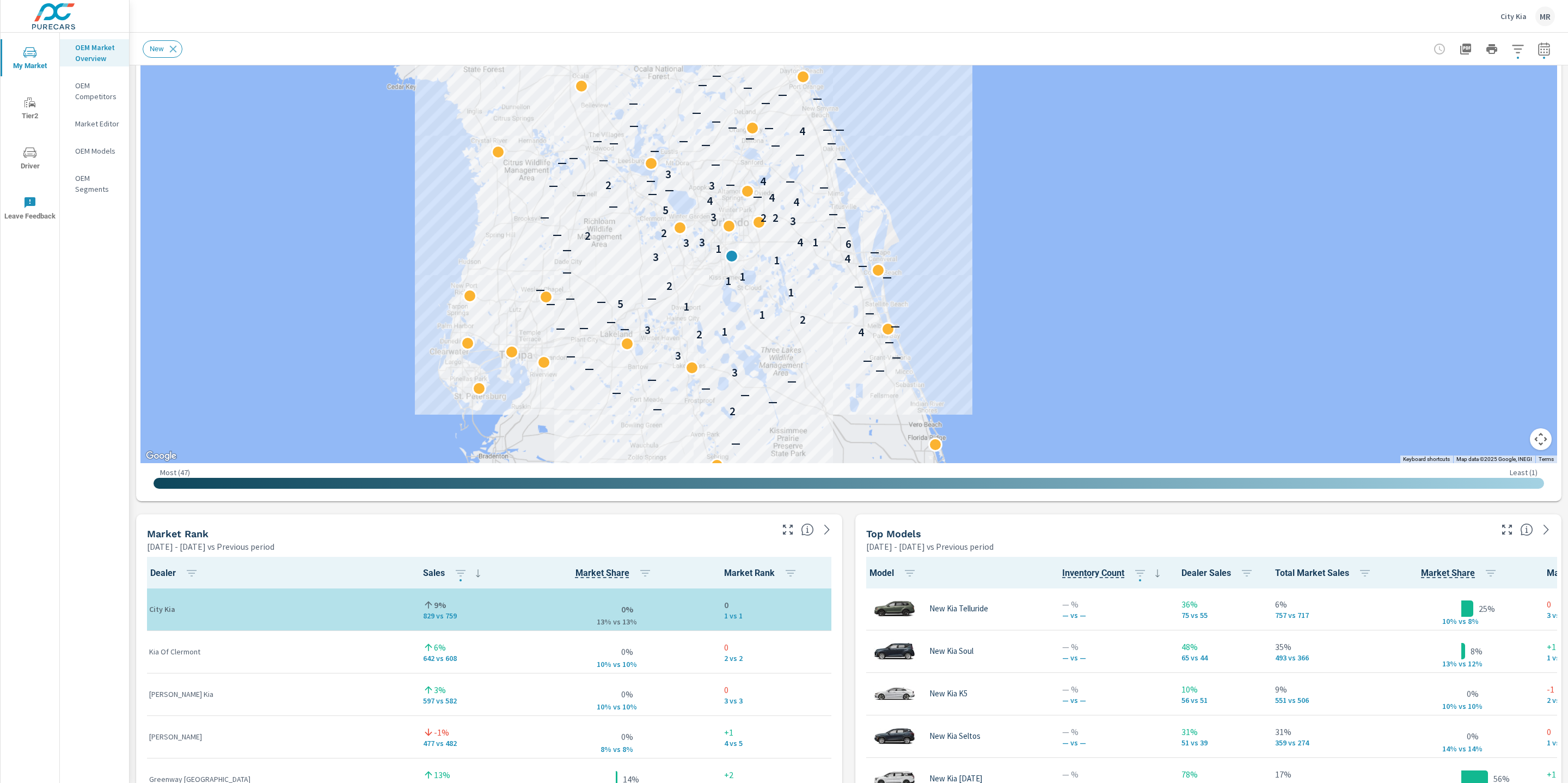
drag, startPoint x: 909, startPoint y: 155, endPoint x: 911, endPoint y: 253, distance: 98.0
click at [911, 253] on div "— 2 — — — — — — — 3 — — — — — 3 — 2 4 1 3 — — — — — 2 1 — 1 — 5 — — — 1 — — 2 1…" at bounding box center [848, 161] width 1417 height 606
